Goal: Task Accomplishment & Management: Manage account settings

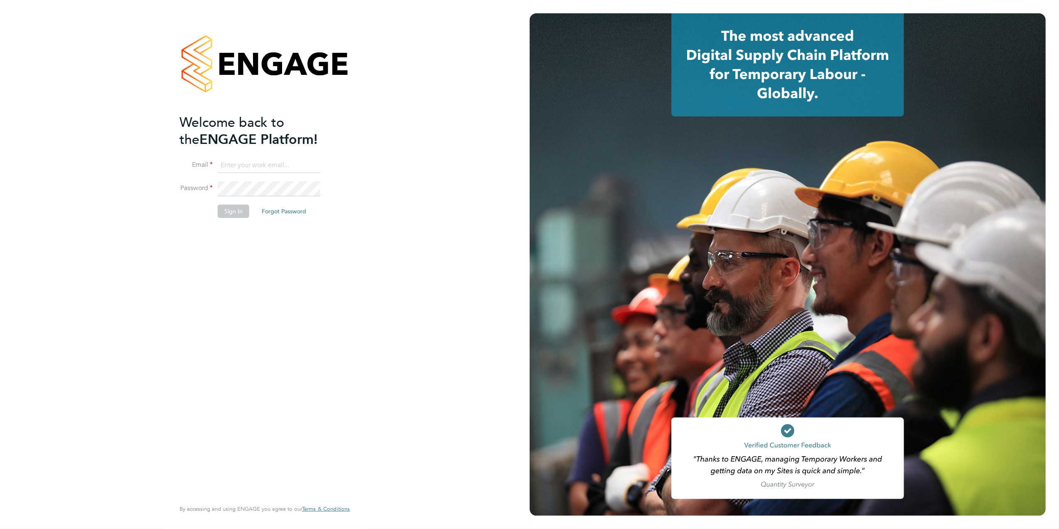
click at [267, 170] on input at bounding box center [269, 165] width 103 height 15
drag, startPoint x: 314, startPoint y: 164, endPoint x: 120, endPoint y: 135, distance: 196.5
click at [120, 135] on div "Welcome back to the ENGAGE Platform! Email [EMAIL_ADDRESS][DOMAIN_NAME] Passwor…" at bounding box center [265, 264] width 530 height 529
type input "."
click at [239, 170] on input "ma#" at bounding box center [269, 165] width 103 height 15
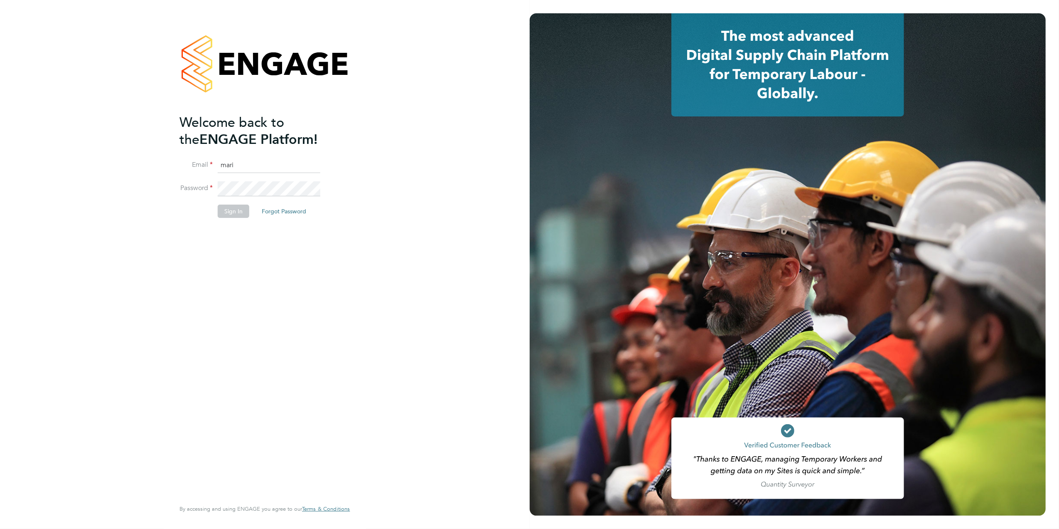
type input "[EMAIL_ADDRESS][DOMAIN_NAME]"
